Goal: Task Accomplishment & Management: Use online tool/utility

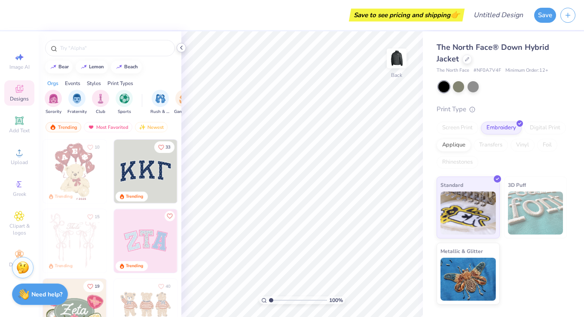
click at [181, 49] on icon at bounding box center [181, 47] width 7 height 7
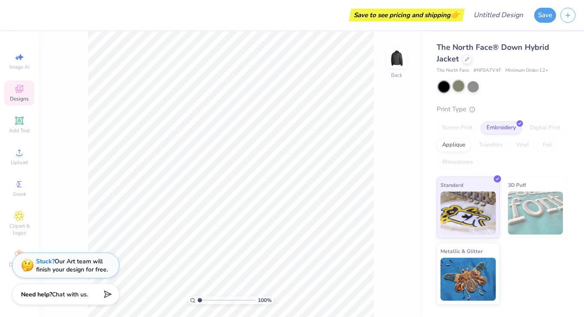
click at [457, 85] on div at bounding box center [458, 85] width 11 height 11
click at [519, 215] on img at bounding box center [535, 213] width 55 height 43
click at [524, 187] on span "3D Puff" at bounding box center [517, 184] width 18 height 9
click at [473, 182] on div "Standard" at bounding box center [467, 206] width 63 height 62
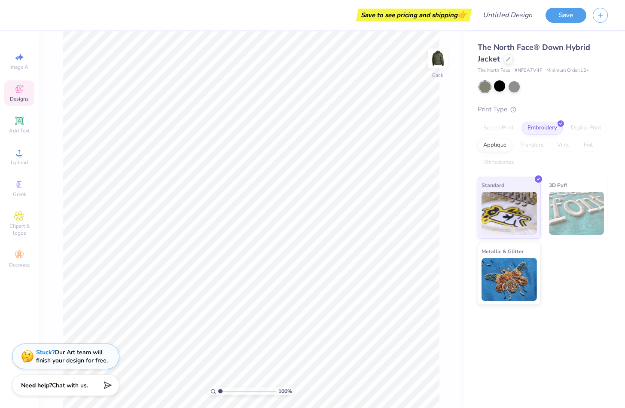
click at [463, 16] on span "👉" at bounding box center [461, 14] width 9 height 10
click at [561, 17] on button "Save" at bounding box center [566, 13] width 41 height 15
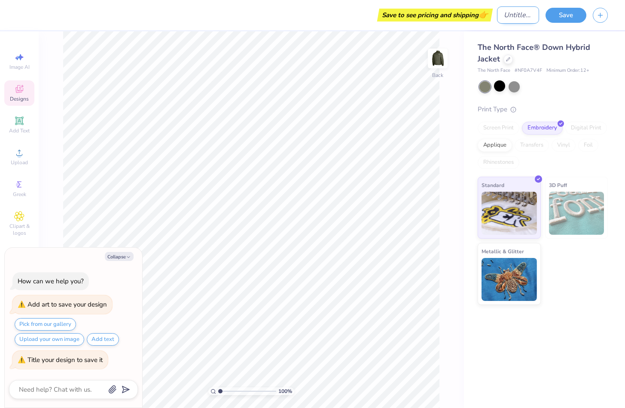
type textarea "x"
click at [509, 18] on input "Design Title" at bounding box center [518, 14] width 42 height 17
type input "."
type textarea "x"
type input "."
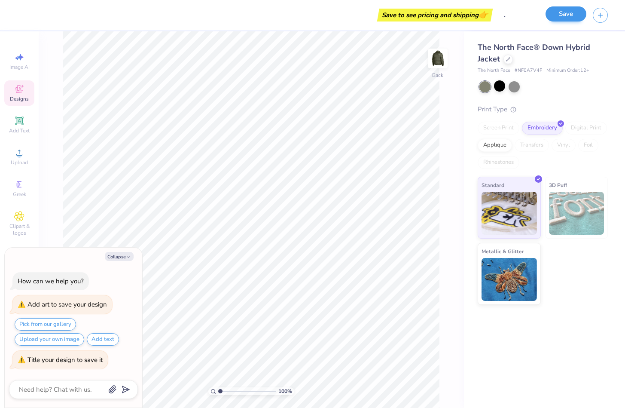
click at [564, 15] on button "Save" at bounding box center [566, 13] width 41 height 15
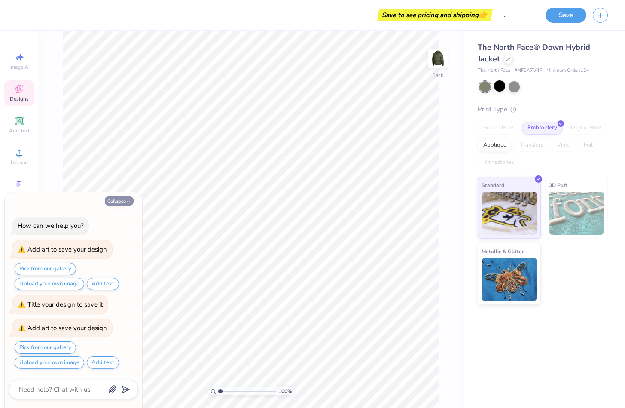
click at [126, 199] on button "Collapse" at bounding box center [119, 200] width 29 height 9
type textarea "x"
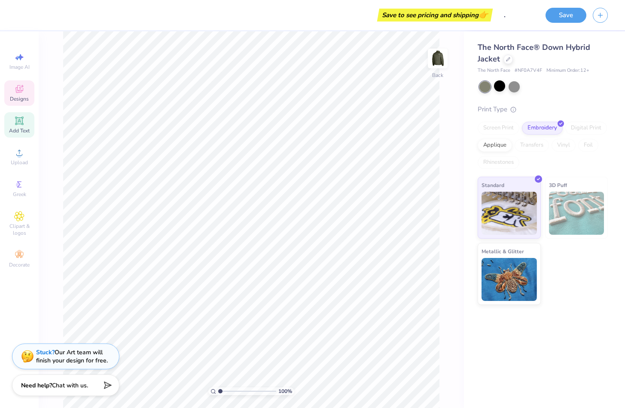
click at [22, 119] on icon at bounding box center [19, 120] width 6 height 6
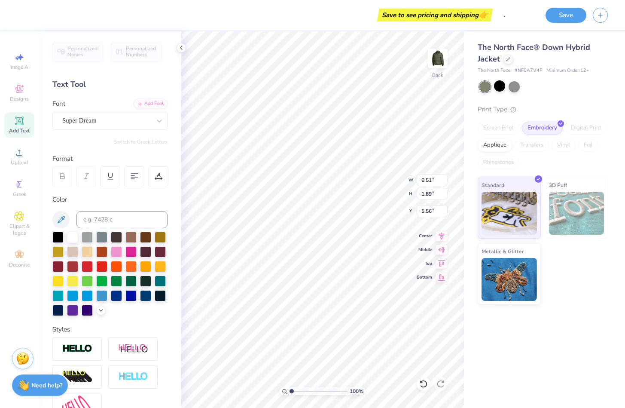
type input "1.11"
type textarea "V"
type textarea "Crew Dog"
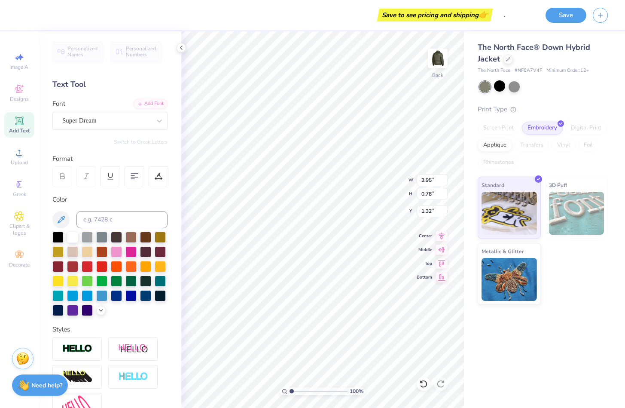
type input "3.95"
type input "0.78"
type input "2.22"
click at [181, 49] on polyline at bounding box center [181, 47] width 2 height 3
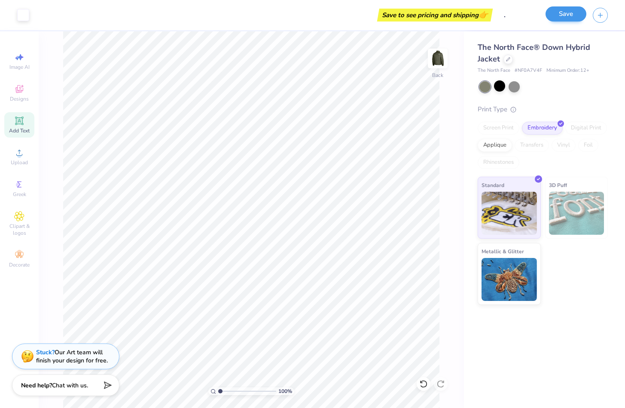
click at [566, 18] on button "Save" at bounding box center [566, 13] width 41 height 15
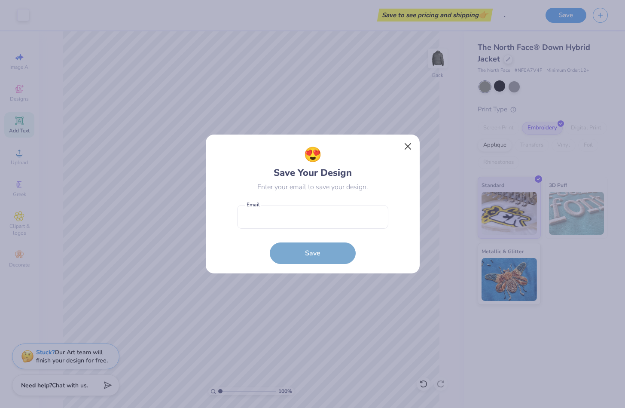
click at [409, 143] on button "Close" at bounding box center [408, 146] width 16 height 16
